Goal: Check status

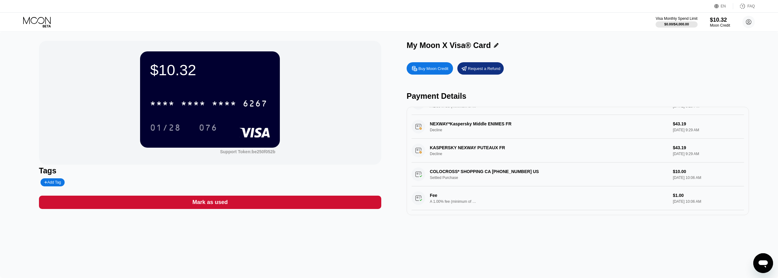
click at [457, 125] on div "NEXWAY*Kaspersky Middle ENIMES FR Decline $43.19 Apr 14, 2025 9:29 AM" at bounding box center [578, 127] width 332 height 24
click at [435, 132] on div "NEXWAY*Kaspersky Middle ENIMES FR Decline $43.19 Apr 14, 2025 9:29 AM" at bounding box center [578, 127] width 332 height 24
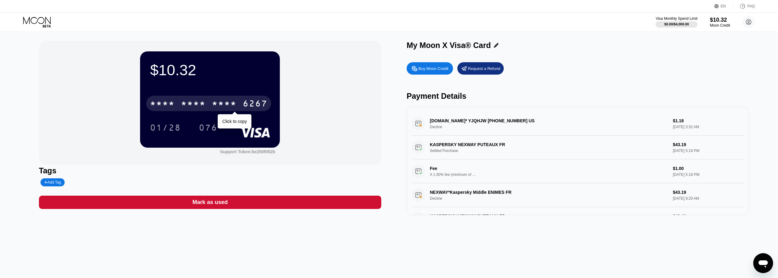
click at [210, 103] on div "* * * * * * * * * * * * 6267" at bounding box center [208, 103] width 125 height 15
click at [198, 102] on div "* * * *" at bounding box center [193, 104] width 25 height 10
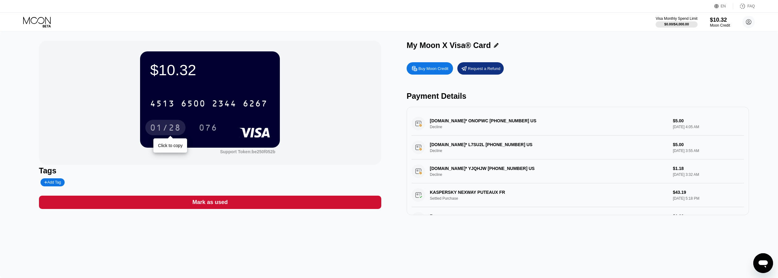
click at [172, 131] on div "01/28" at bounding box center [165, 128] width 31 height 10
